Goal: Find specific page/section: Find specific page/section

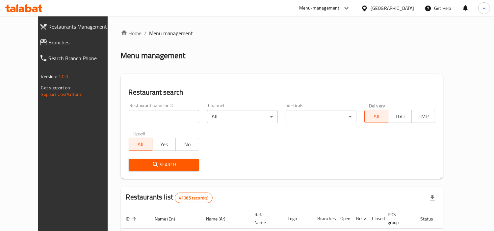
click at [49, 44] on span "Branches" at bounding box center [82, 43] width 66 height 8
click at [55, 39] on span "Branches" at bounding box center [85, 43] width 60 height 8
click at [50, 43] on span "Branches" at bounding box center [82, 43] width 66 height 8
